Goal: Transaction & Acquisition: Purchase product/service

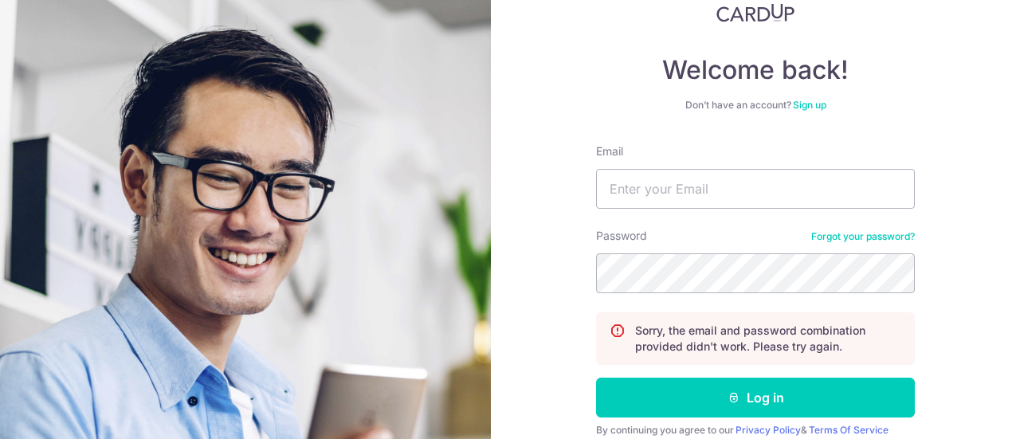
scroll to position [159, 0]
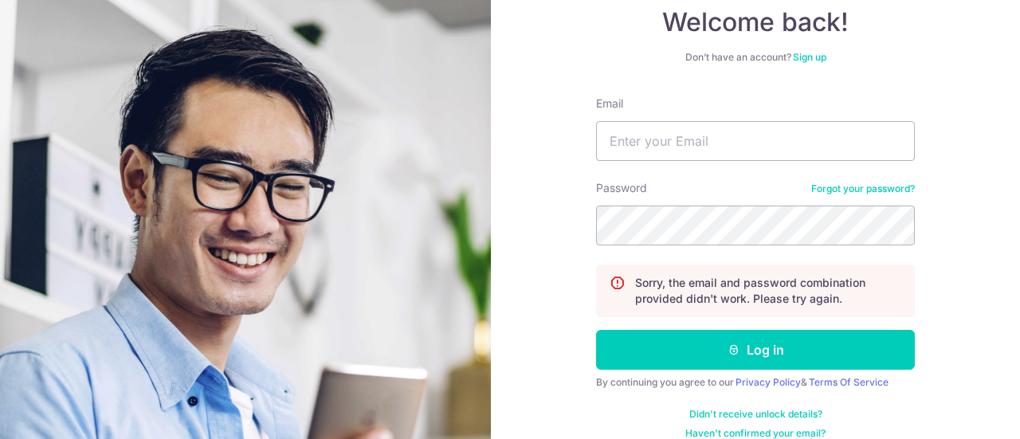
click at [861, 190] on link "Forgot your password?" at bounding box center [863, 188] width 104 height 13
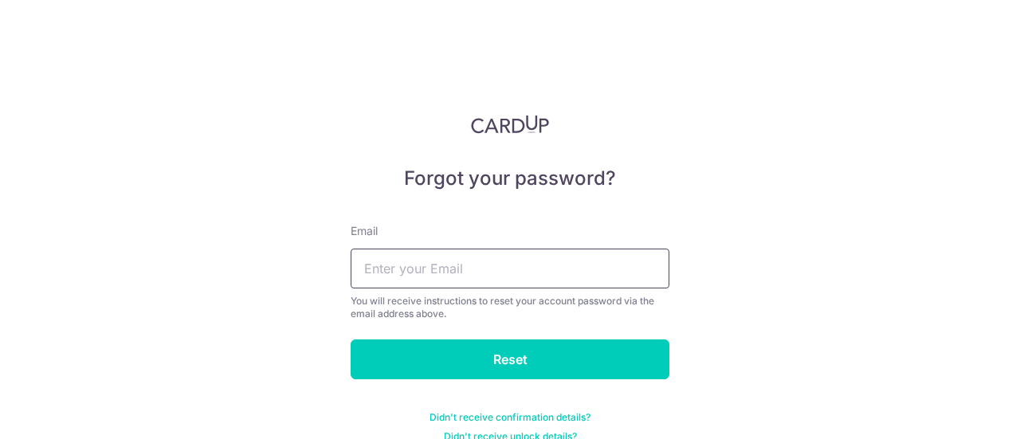
click at [462, 259] on input "text" at bounding box center [509, 269] width 319 height 40
type input "adrian1980sg@gmail.com"
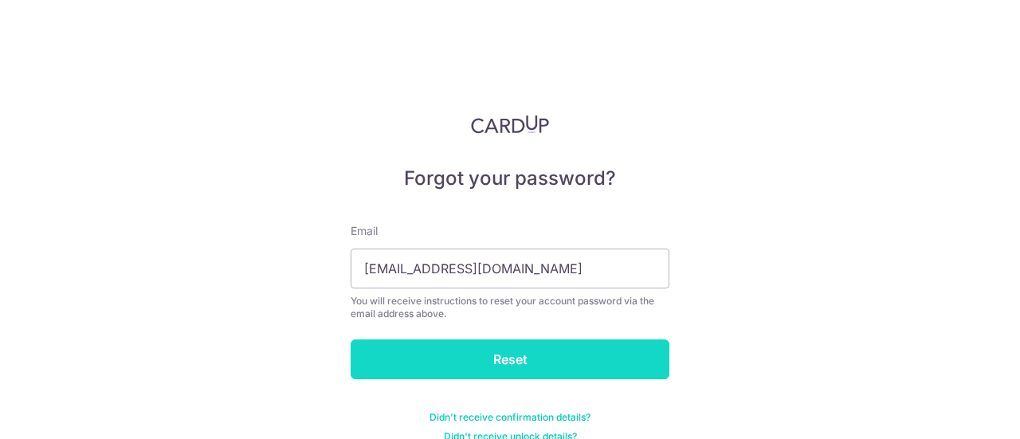
click at [442, 354] on input "Reset" at bounding box center [509, 359] width 319 height 40
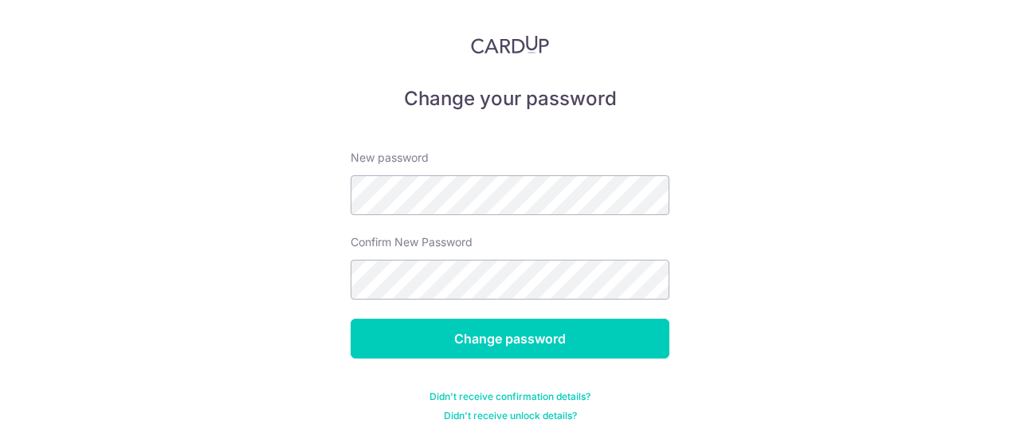
click at [239, 260] on div "Change your password New password Confirm New Password Change password Didn't r…" at bounding box center [510, 219] width 1020 height 439
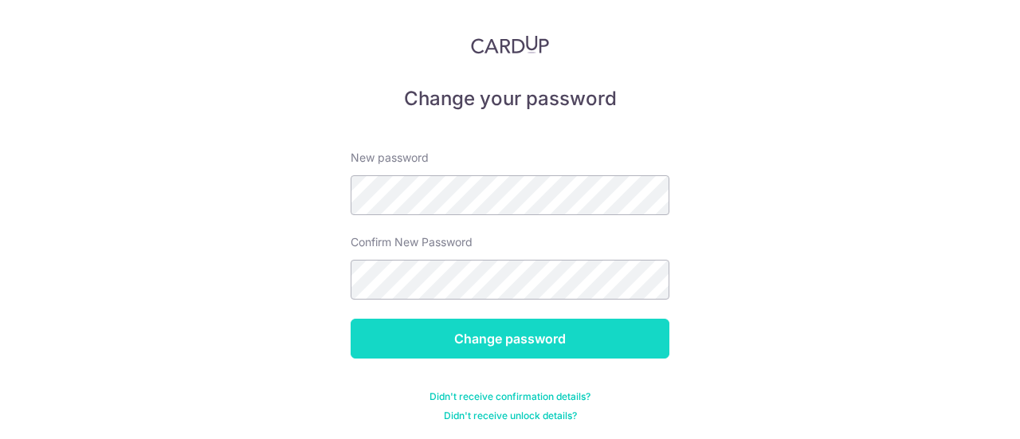
click at [530, 338] on input "Change password" at bounding box center [509, 339] width 319 height 40
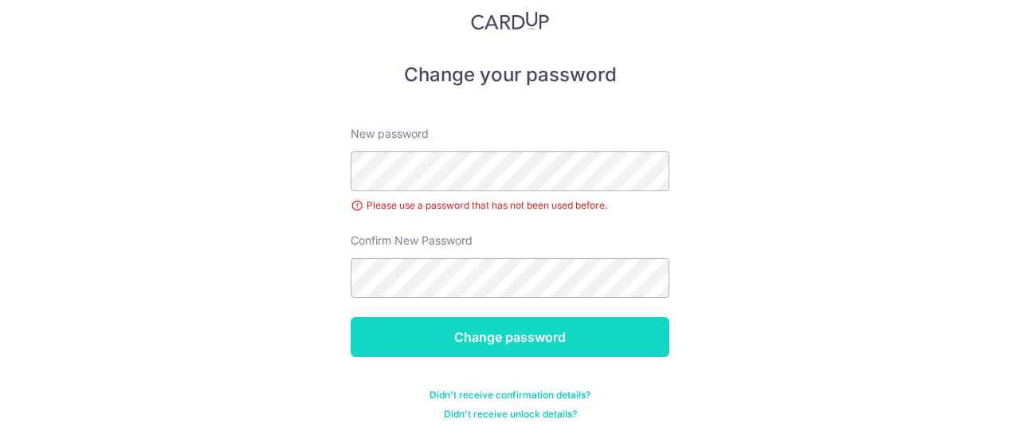
click at [395, 348] on input "Change password" at bounding box center [509, 337] width 319 height 40
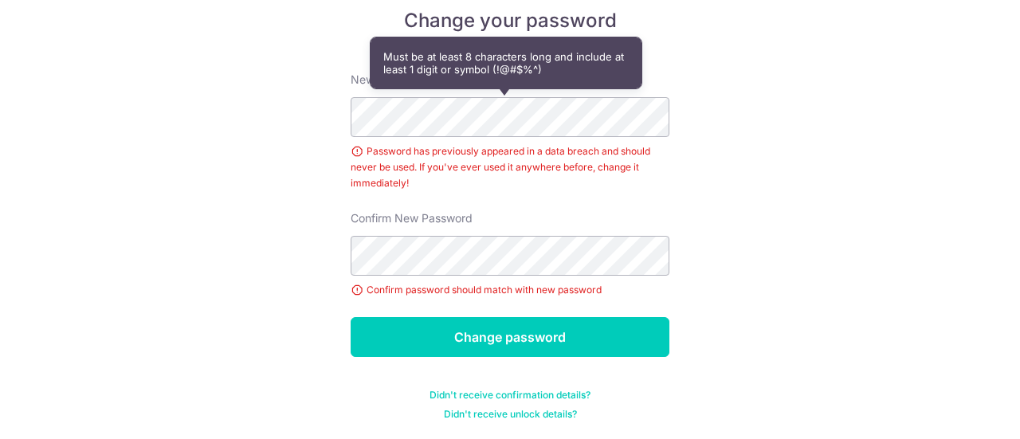
click at [256, 130] on div "Change your password New password Password has previously appeared in a data br…" at bounding box center [510, 219] width 1020 height 439
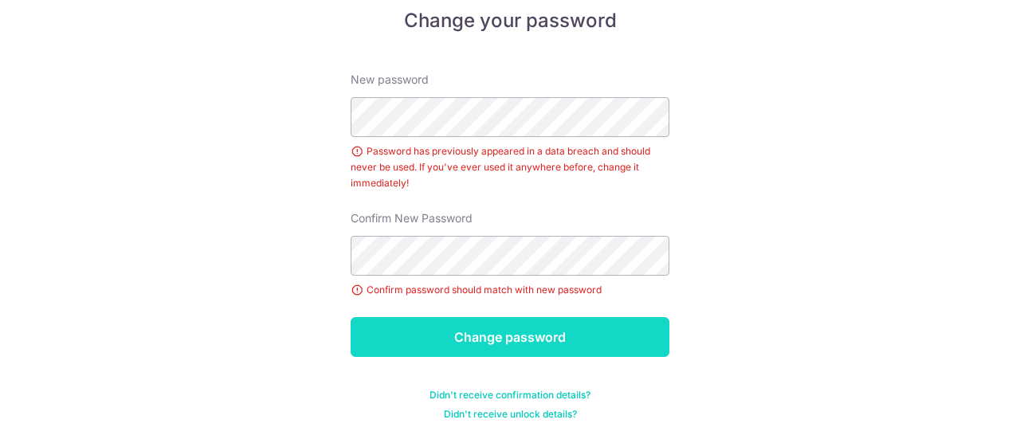
click at [437, 349] on input "Change password" at bounding box center [509, 337] width 319 height 40
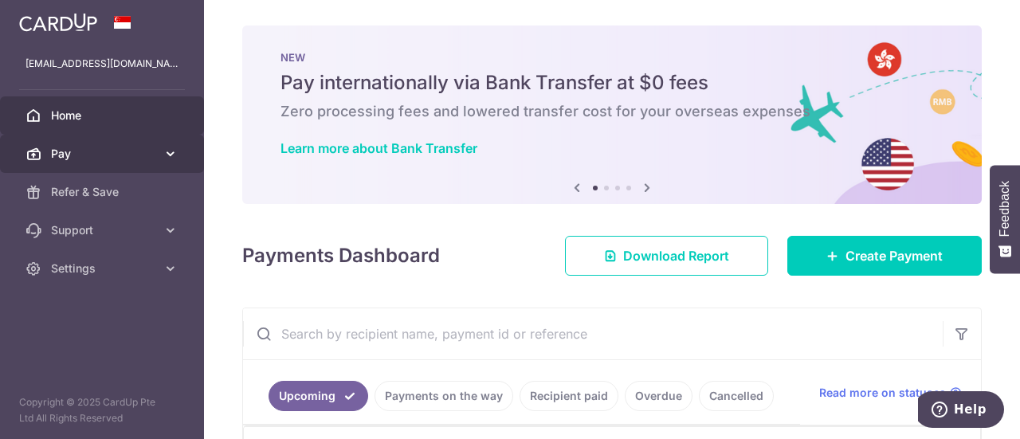
click at [166, 150] on icon at bounding box center [171, 154] width 16 height 16
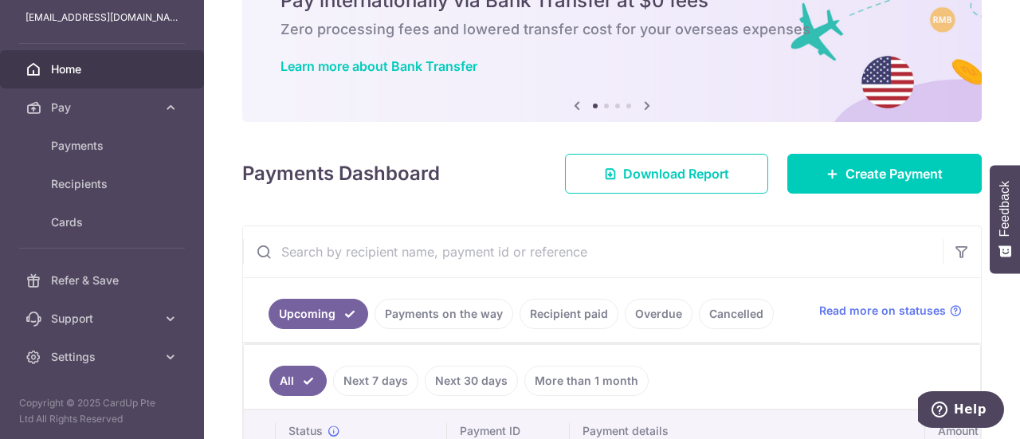
scroll to position [159, 0]
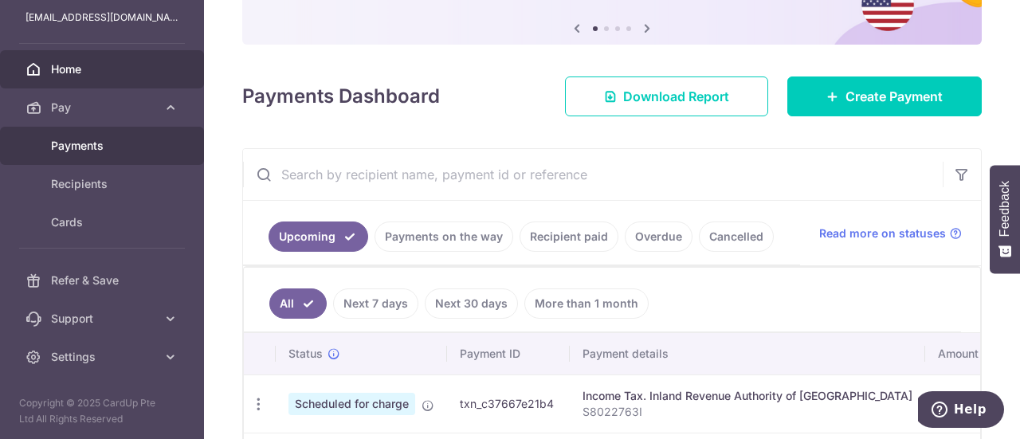
click at [77, 139] on span "Payments" at bounding box center [103, 146] width 105 height 16
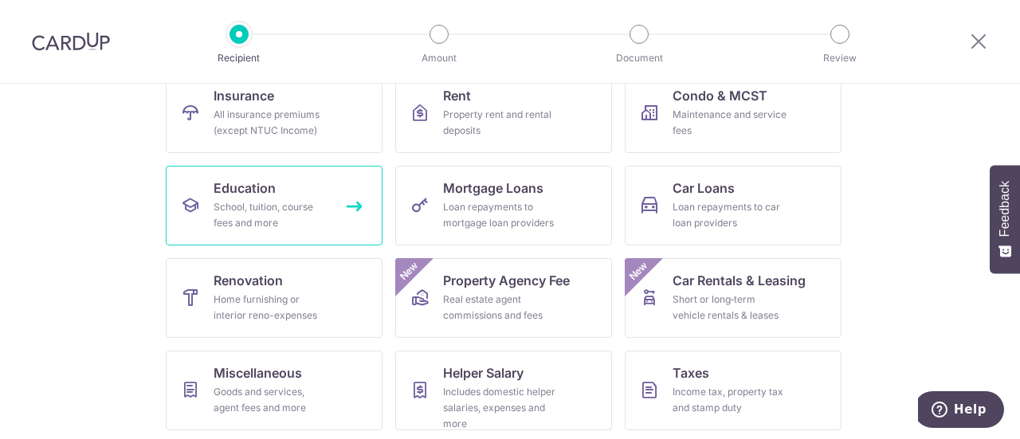
scroll to position [80, 0]
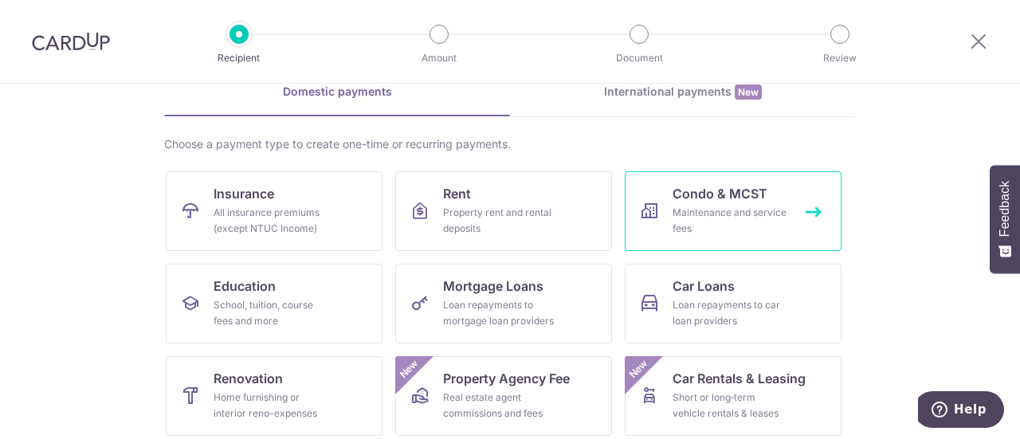
click at [750, 211] on div "Maintenance and service fees" at bounding box center [729, 221] width 115 height 32
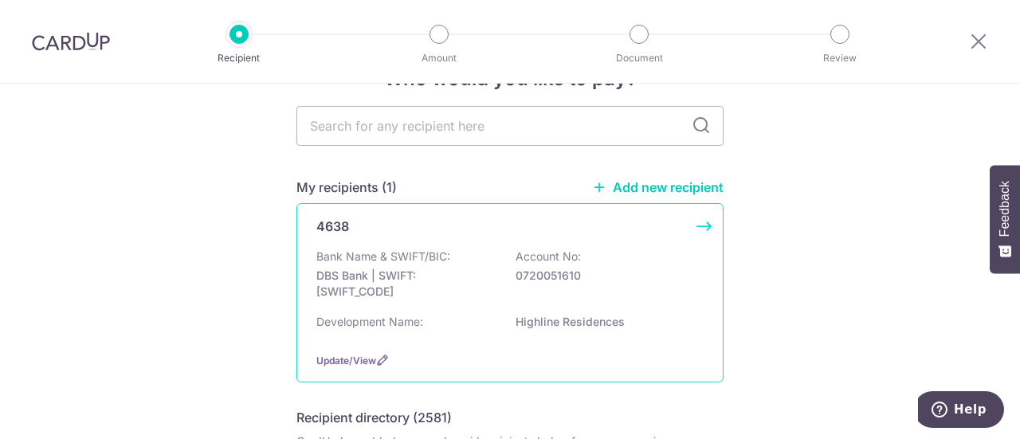
scroll to position [80, 0]
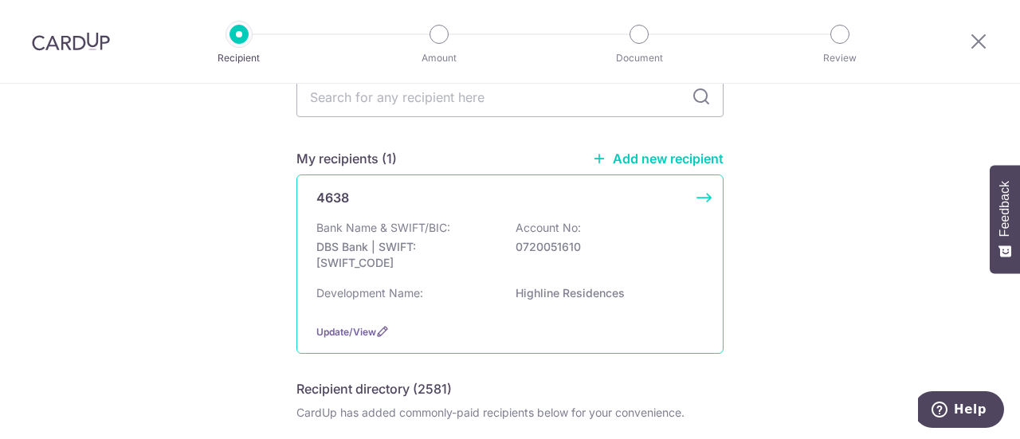
click at [488, 233] on div "Bank Name & SWIFT/BIC: DBS Bank | SWIFT: DBSSSGSGXXX Account No: 0720051610" at bounding box center [509, 249] width 387 height 59
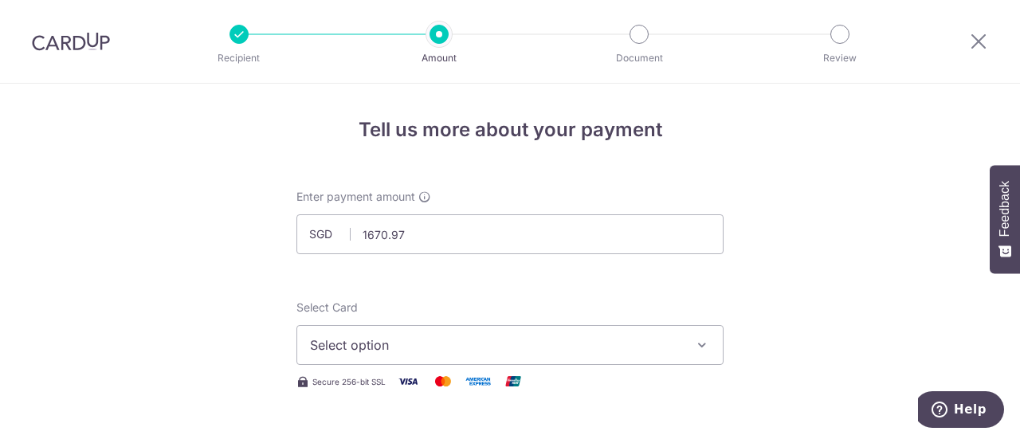
scroll to position [80, 0]
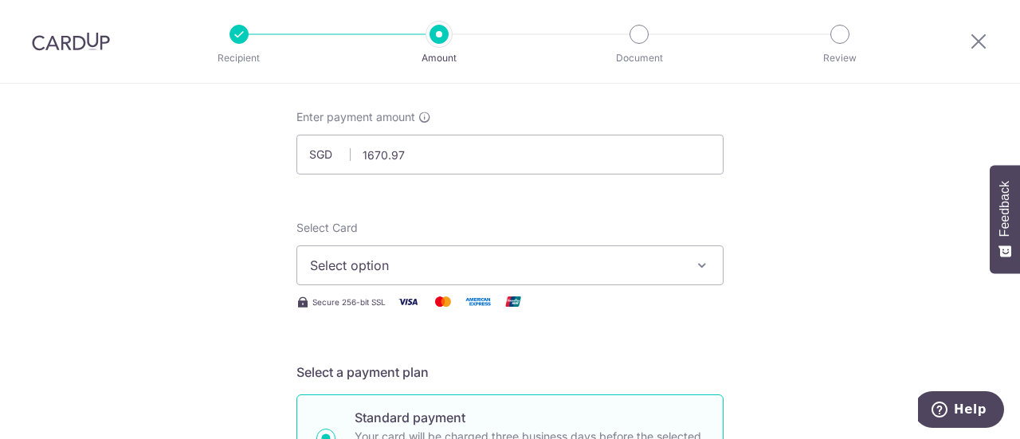
type input "1,670.97"
click at [393, 273] on span "Select option" at bounding box center [495, 265] width 371 height 19
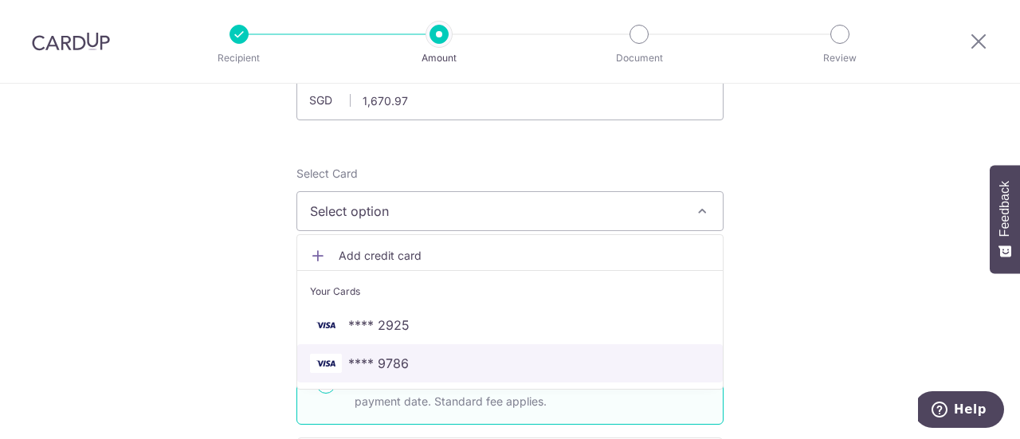
scroll to position [159, 0]
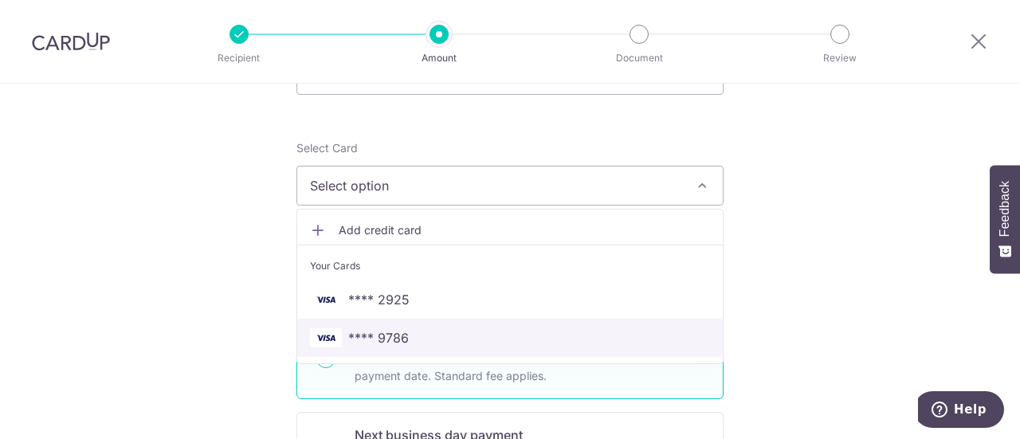
click at [358, 338] on span "**** 9786" at bounding box center [378, 337] width 61 height 19
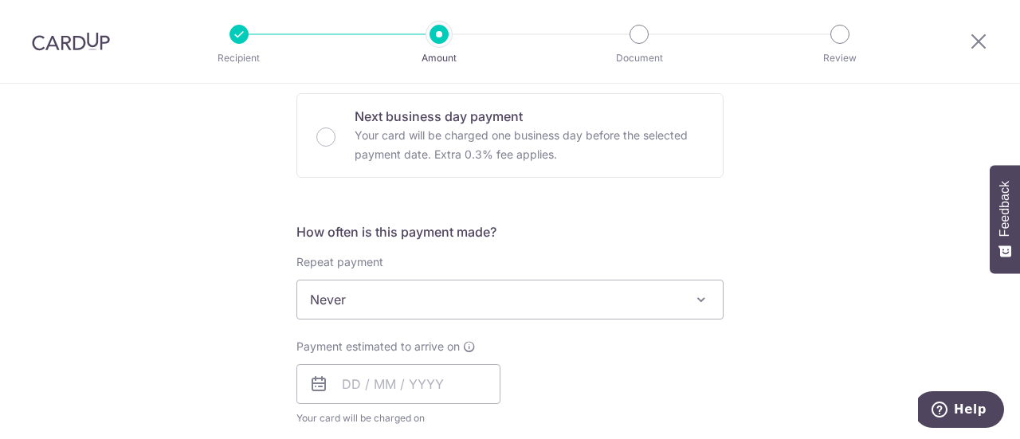
scroll to position [637, 0]
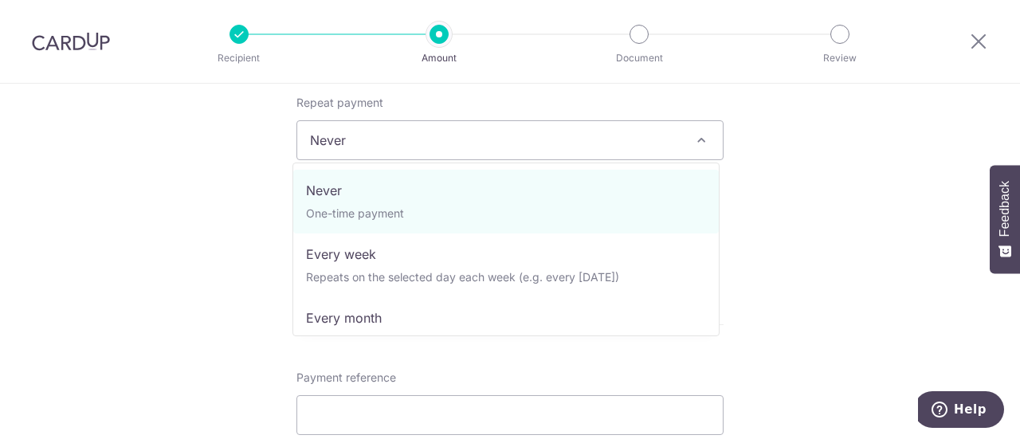
click at [360, 126] on span "Never" at bounding box center [509, 140] width 425 height 38
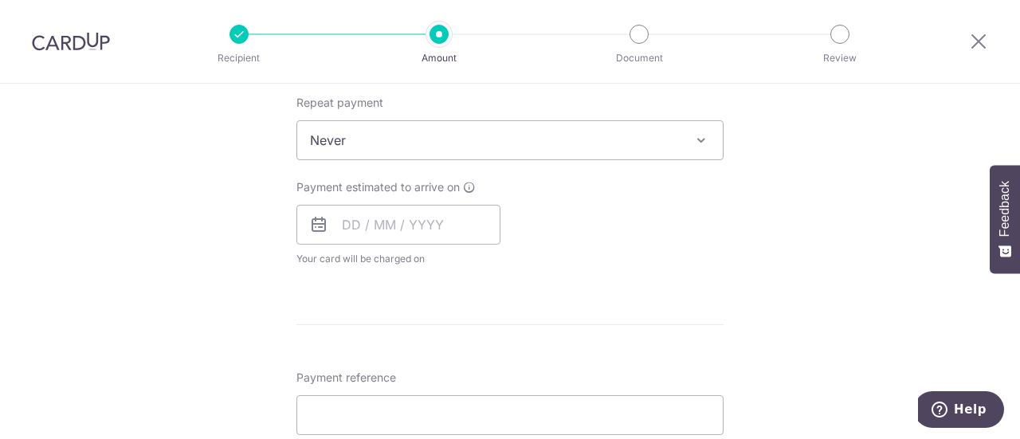
click at [360, 126] on span "Never" at bounding box center [509, 140] width 425 height 38
click at [202, 174] on div "Tell us more about your payment Enter payment amount SGD 1,670.97 1670.97 Selec…" at bounding box center [510, 166] width 1020 height 1441
click at [341, 220] on input "text" at bounding box center [398, 225] width 204 height 40
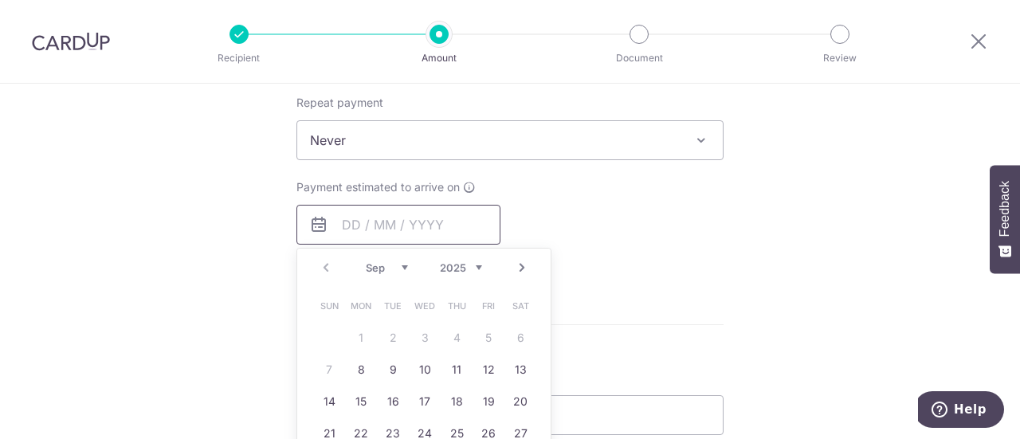
click at [366, 223] on input "text" at bounding box center [398, 225] width 204 height 40
click at [358, 364] on link "8" at bounding box center [360, 369] width 25 height 25
type input "[DATE]"
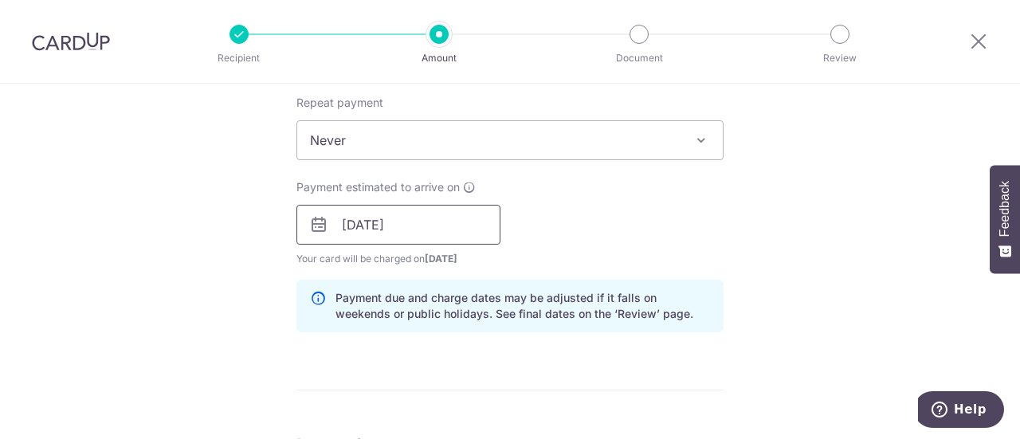
click at [452, 213] on input "[DATE]" at bounding box center [398, 225] width 204 height 40
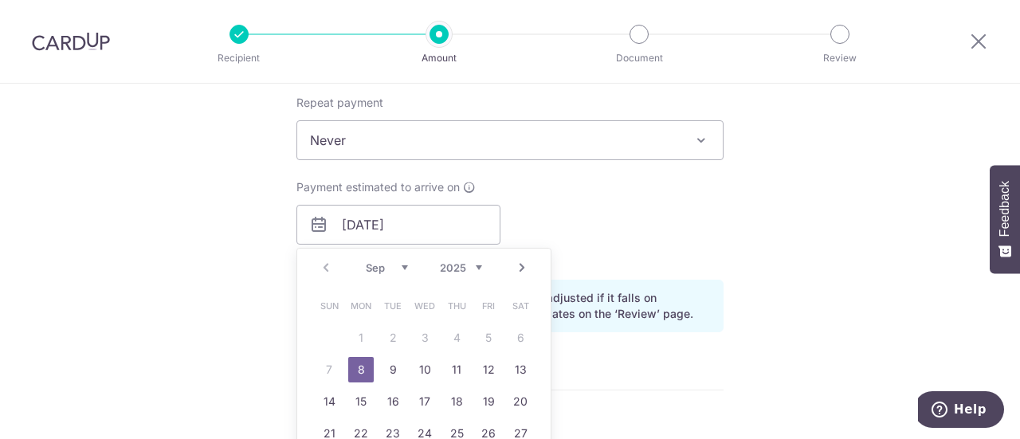
click at [632, 205] on div "Payment estimated to arrive on 08/09/2025 Prev Next Sep Oct Nov Dec 2025 2026 2…" at bounding box center [510, 223] width 446 height 88
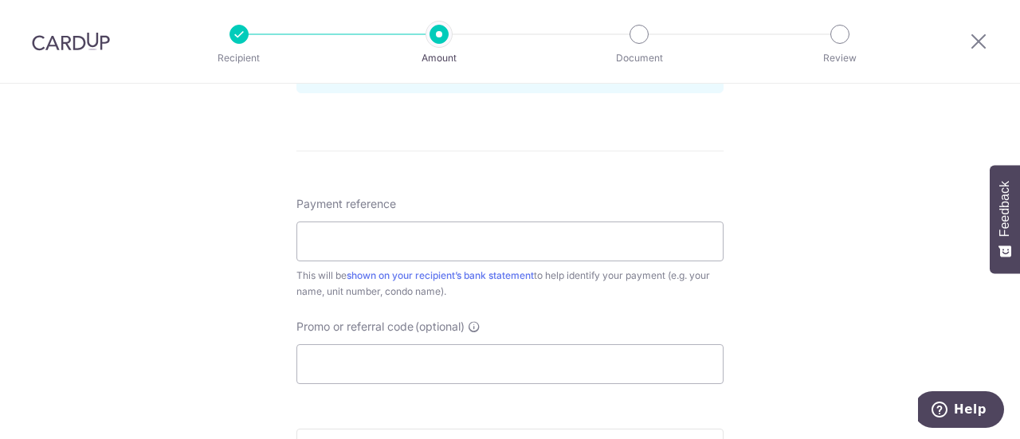
scroll to position [956, 0]
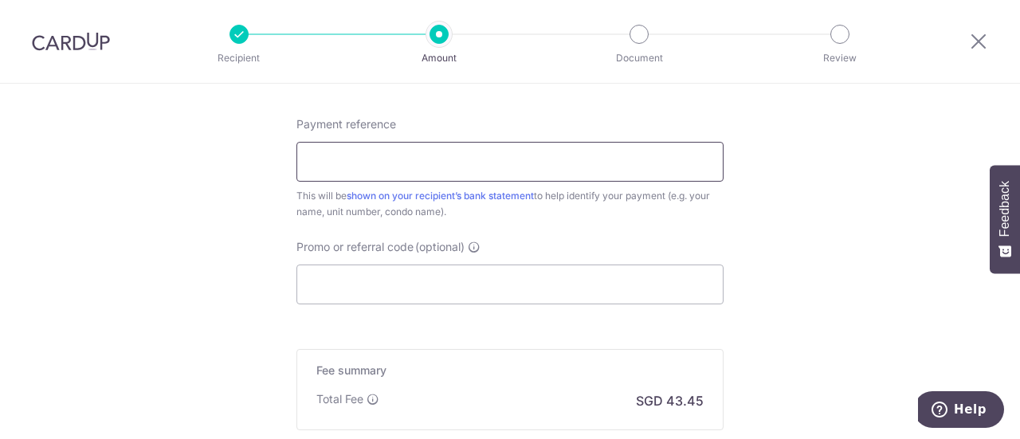
click at [448, 157] on input "Payment reference" at bounding box center [509, 162] width 427 height 40
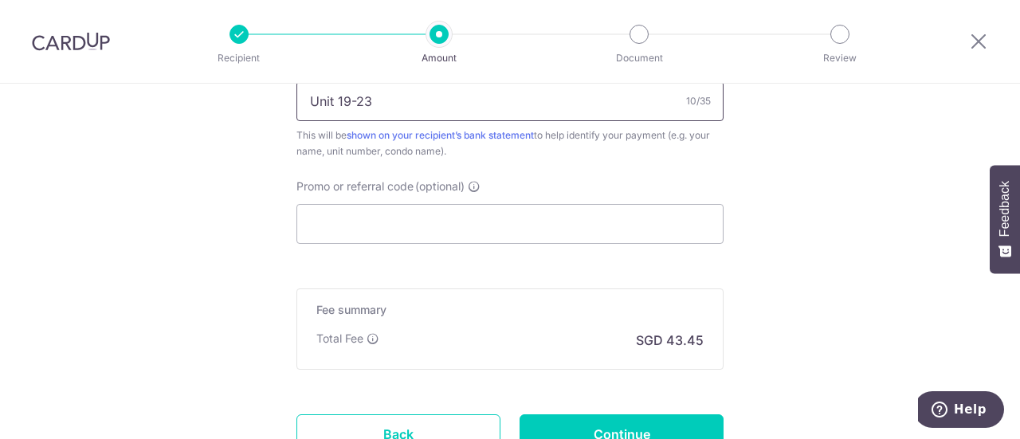
scroll to position [1115, 0]
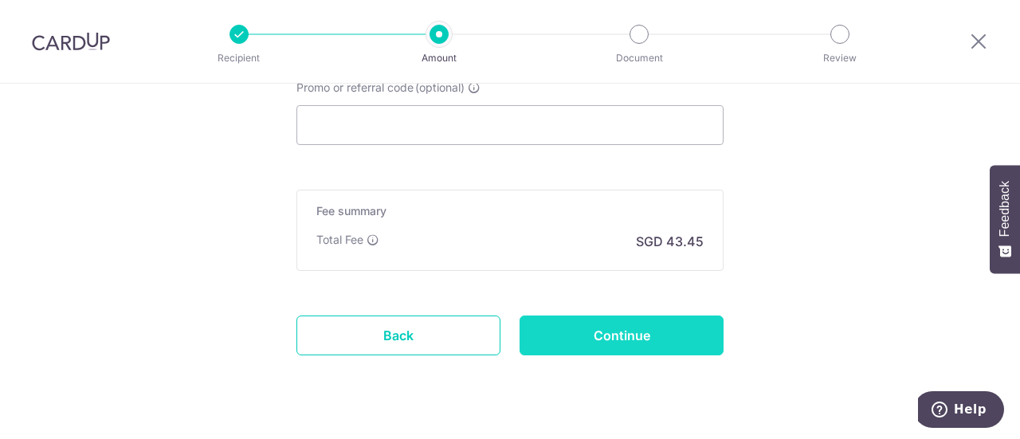
type input "Unit 19-23"
click at [589, 320] on input "Continue" at bounding box center [621, 335] width 204 height 40
type input "Create Schedule"
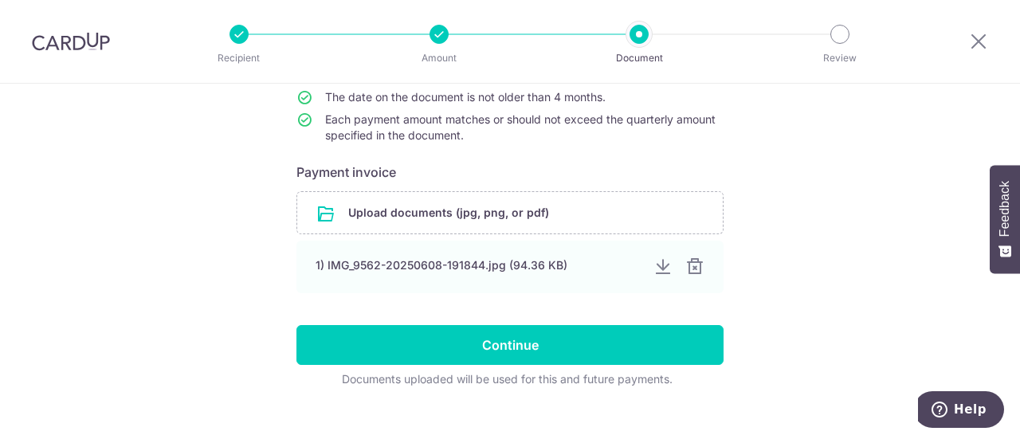
scroll to position [239, 0]
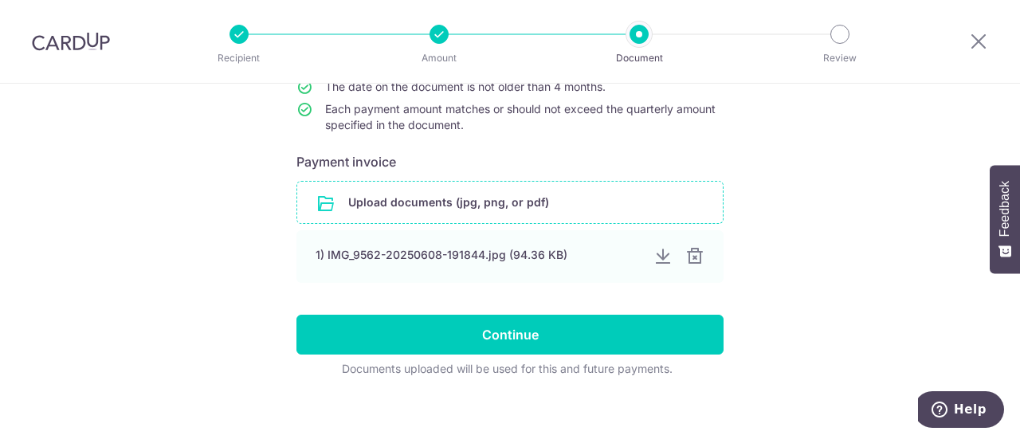
click at [405, 197] on input "file" at bounding box center [509, 202] width 425 height 41
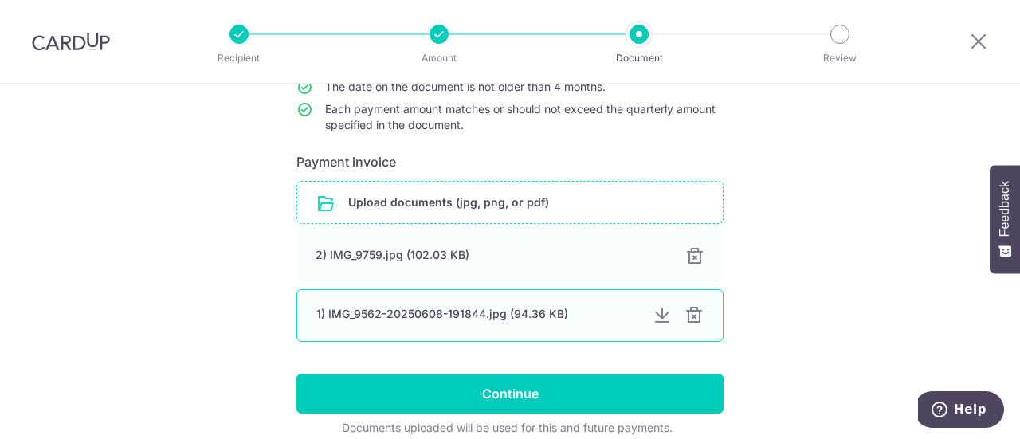
click at [689, 315] on div at bounding box center [693, 315] width 19 height 19
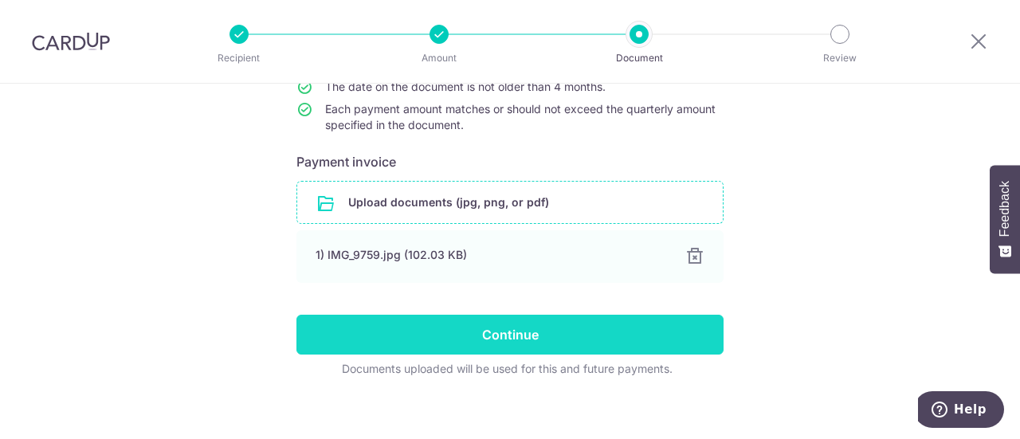
click at [547, 340] on input "Continue" at bounding box center [509, 335] width 427 height 40
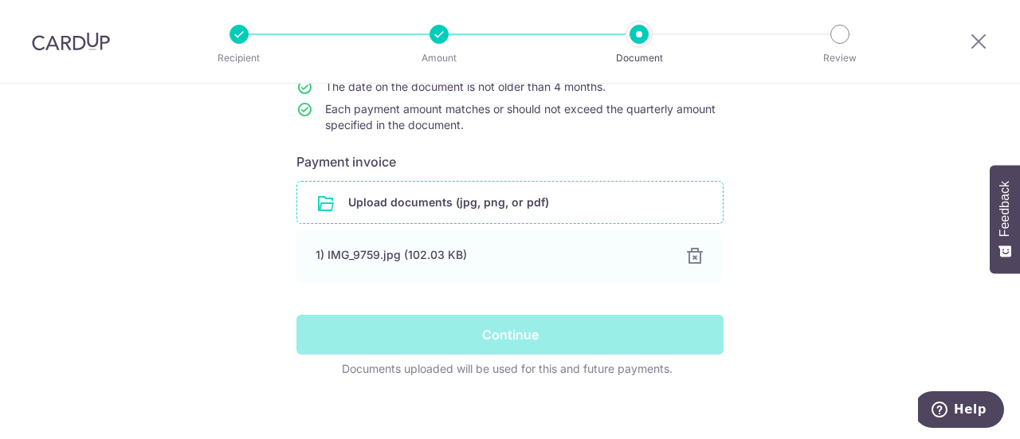
scroll to position [159, 0]
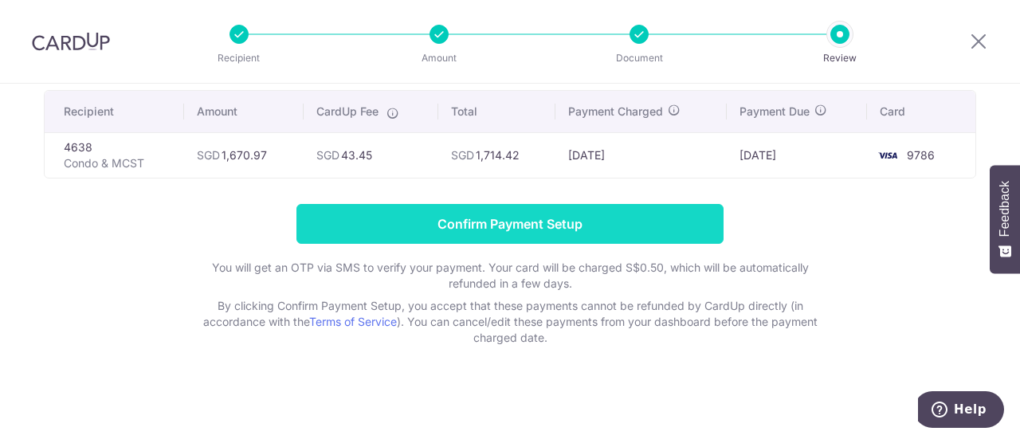
click at [544, 214] on input "Confirm Payment Setup" at bounding box center [509, 224] width 427 height 40
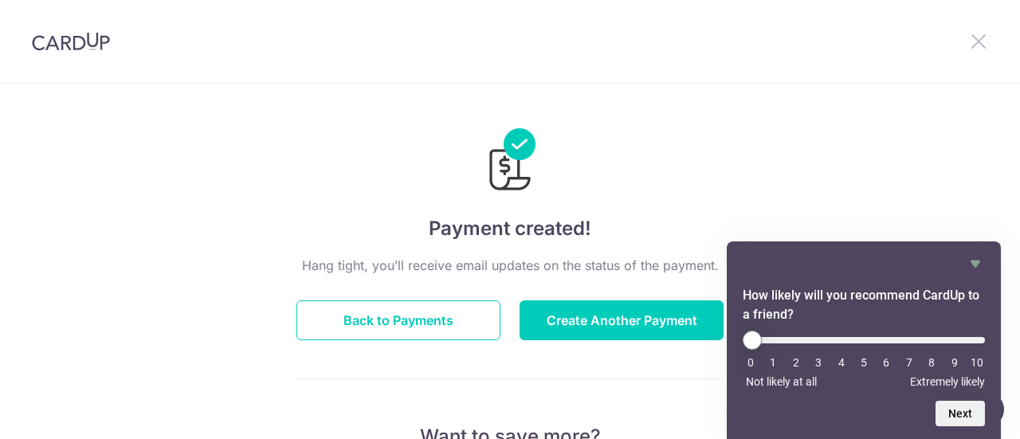
click at [975, 42] on icon at bounding box center [978, 41] width 19 height 20
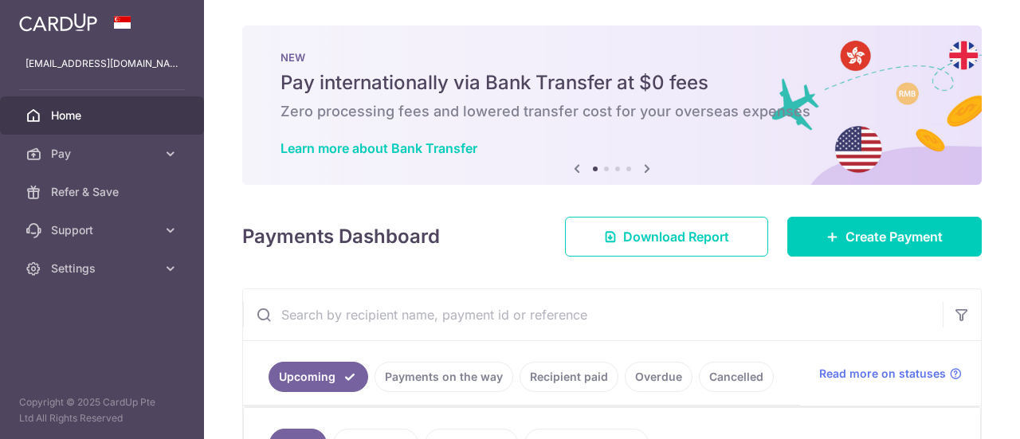
click at [973, 40] on div "× Pause Schedule Pause all future payments in this series Pause just this one p…" at bounding box center [612, 219] width 816 height 439
